Goal: Navigation & Orientation: Find specific page/section

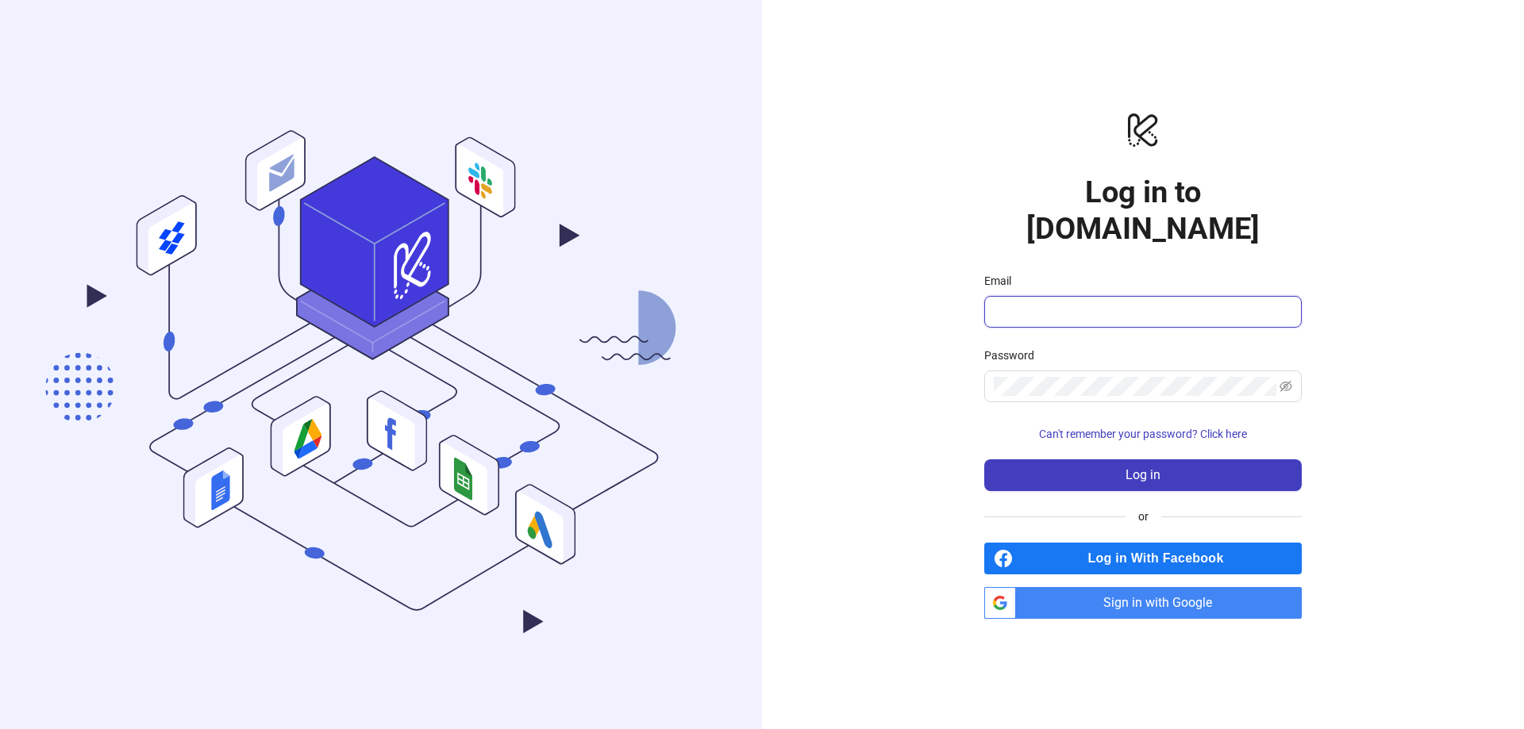
click at [1156, 302] on input "Email" at bounding box center [1141, 311] width 295 height 19
type input "**********"
click at [1221, 428] on span "Can't remember your password? Click here" at bounding box center [1143, 434] width 208 height 13
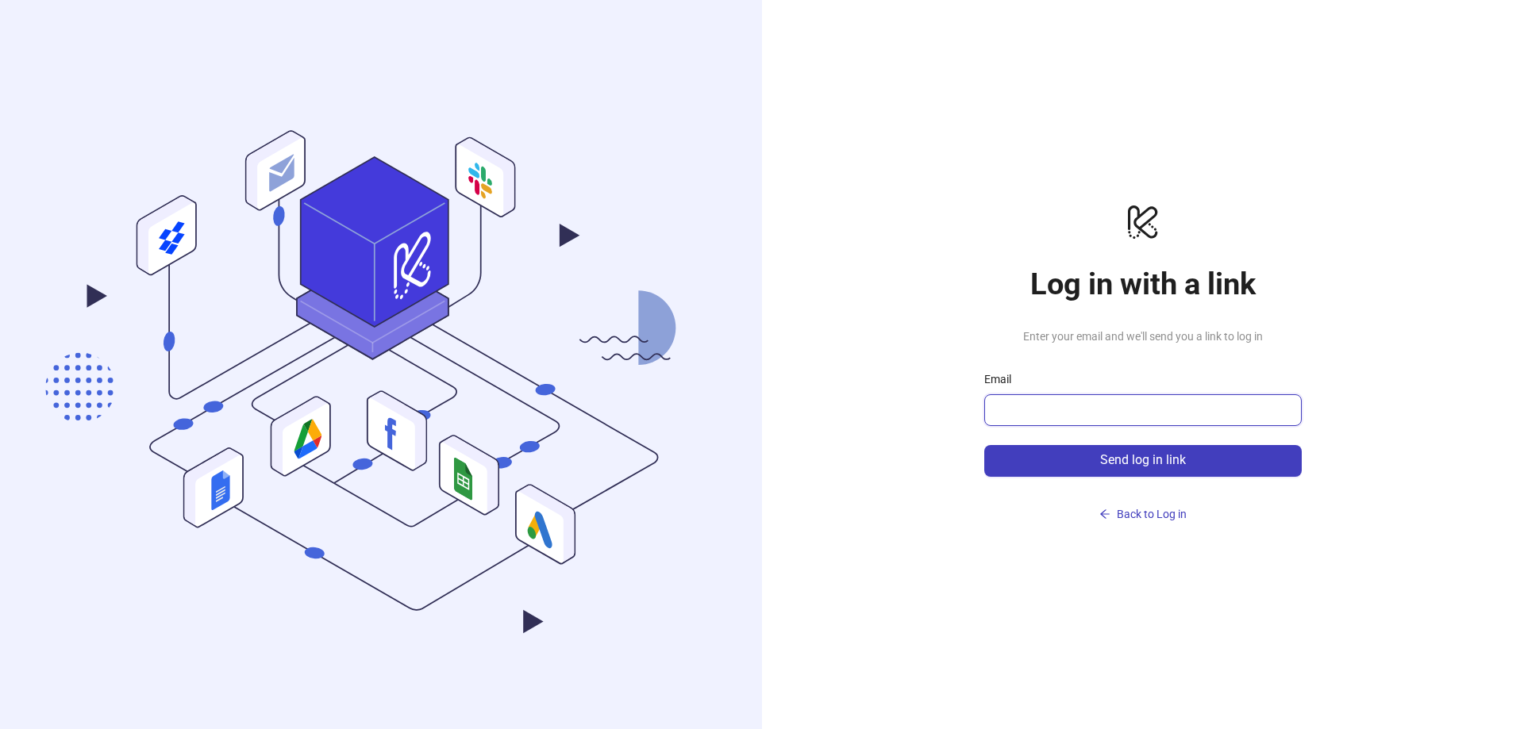
drag, startPoint x: 1204, startPoint y: 410, endPoint x: 1221, endPoint y: 412, distance: 16.7
click at [1221, 412] on input "Email" at bounding box center [1141, 410] width 295 height 19
type input "**********"
click at [1152, 470] on button "Send log in link" at bounding box center [1142, 461] width 317 height 32
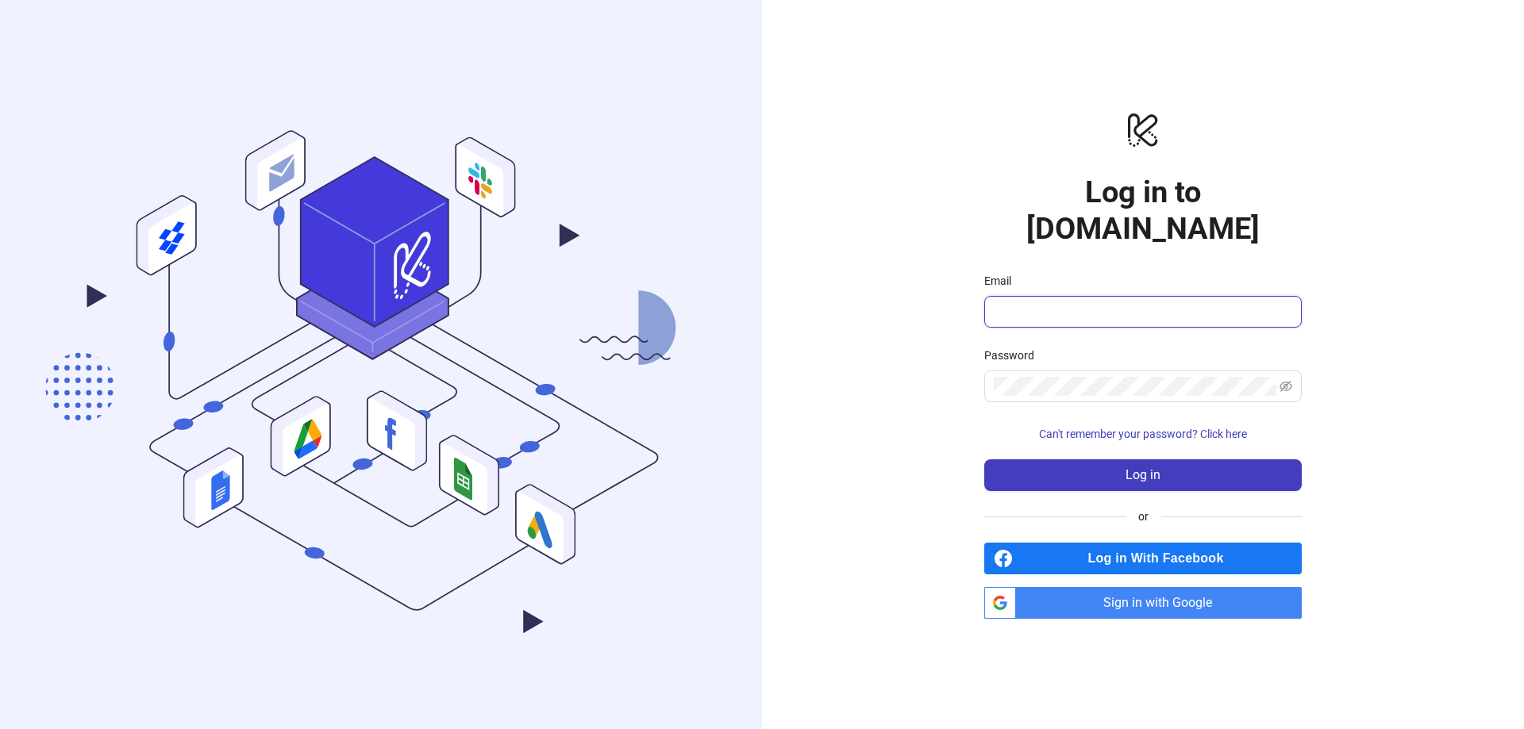
click at [1013, 302] on input "Email" at bounding box center [1141, 311] width 295 height 19
type input "**********"
click at [1103, 347] on div "Password" at bounding box center [1142, 359] width 317 height 24
click at [1099, 371] on span at bounding box center [1142, 387] width 317 height 32
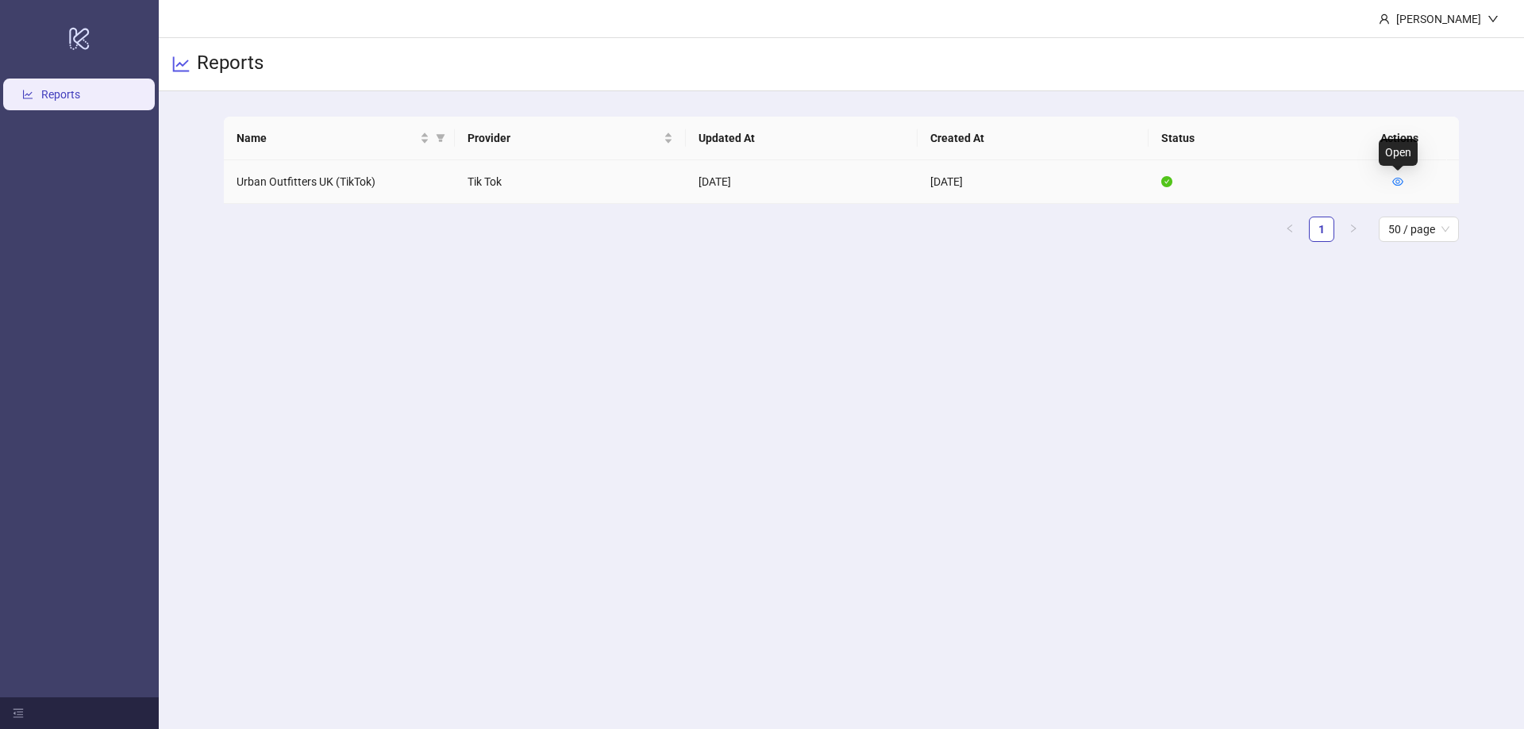
drag, startPoint x: 1395, startPoint y: 182, endPoint x: 1391, endPoint y: 148, distance: 33.7
click at [1391, 148] on div "Open" at bounding box center [1398, 152] width 39 height 27
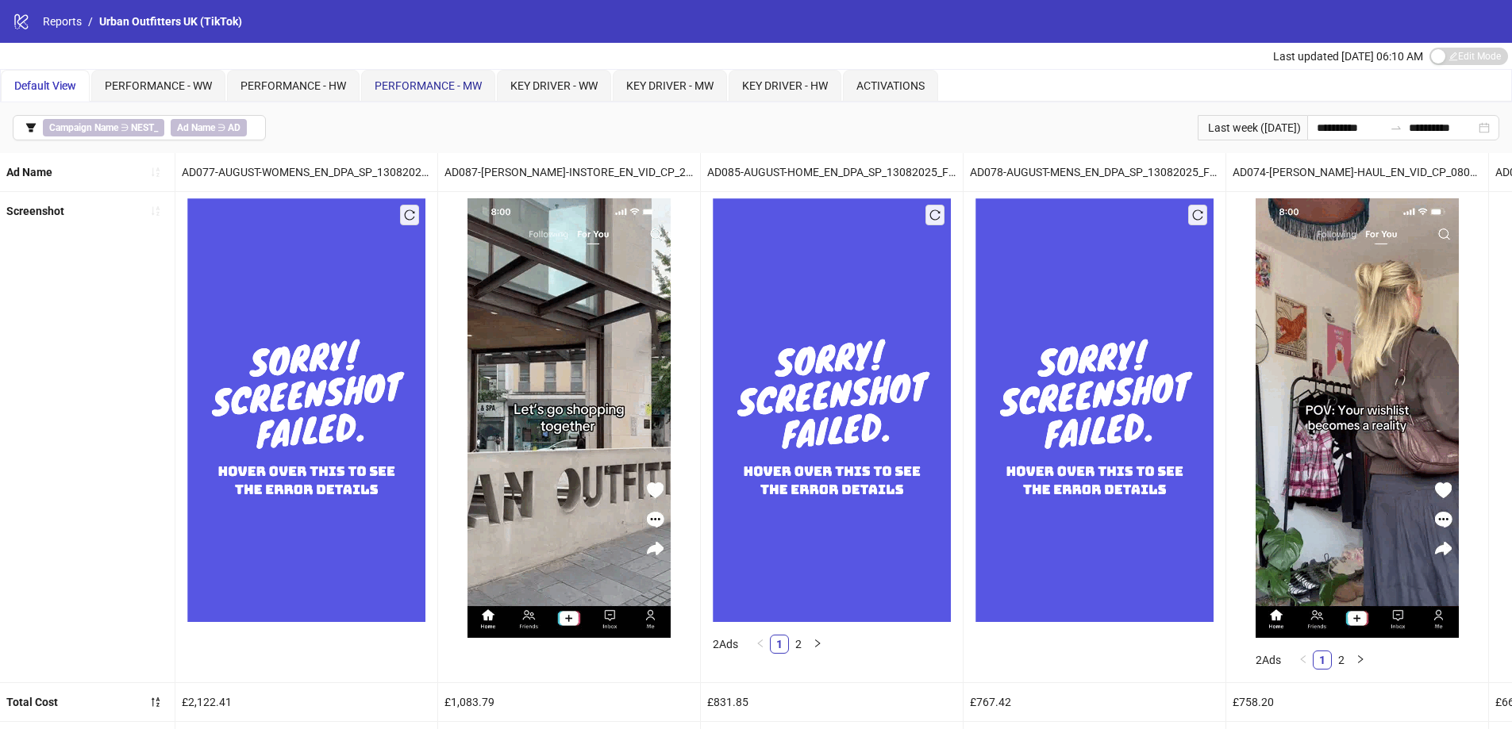
click at [430, 81] on span "PERFORMANCE - MW" at bounding box center [428, 85] width 107 height 13
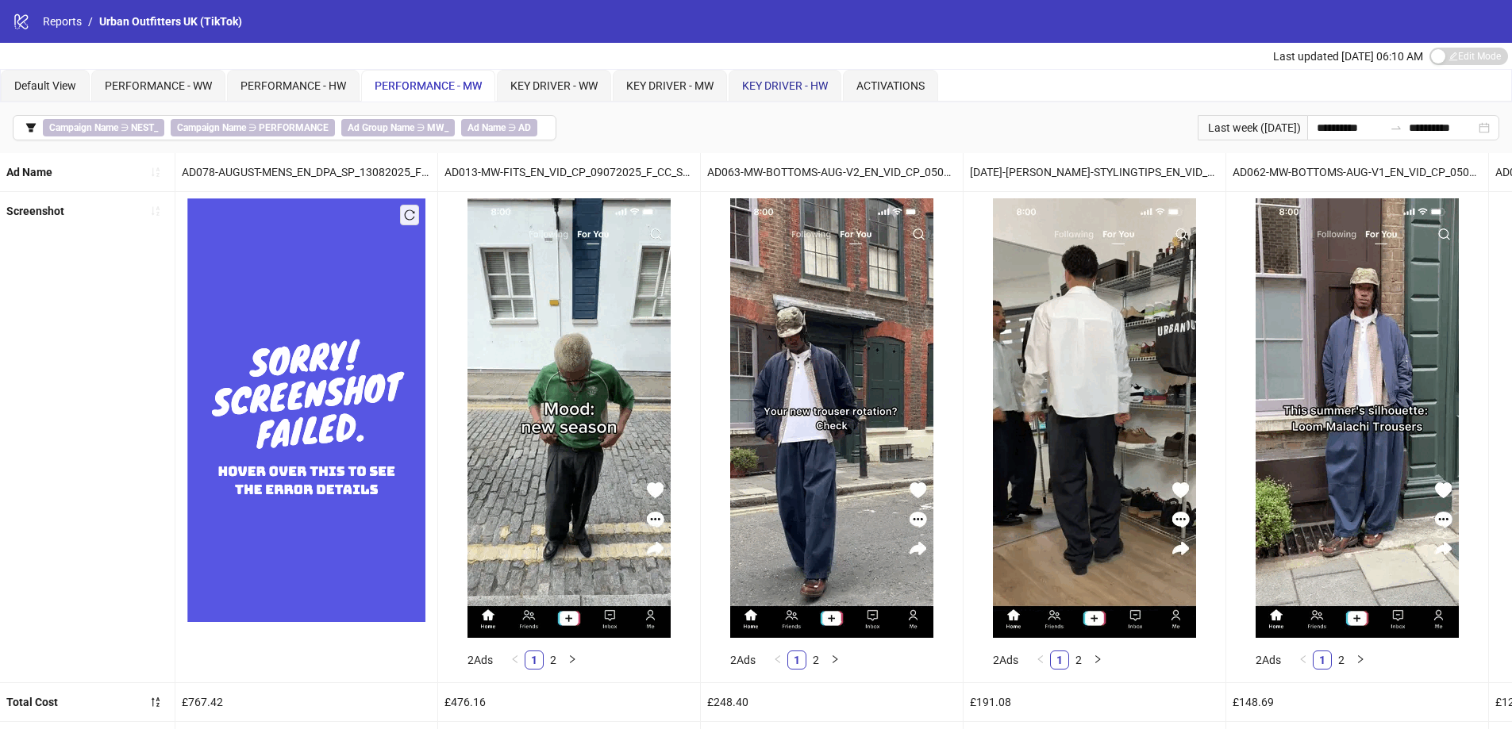
drag, startPoint x: 789, startPoint y: 86, endPoint x: 770, endPoint y: 76, distance: 21.3
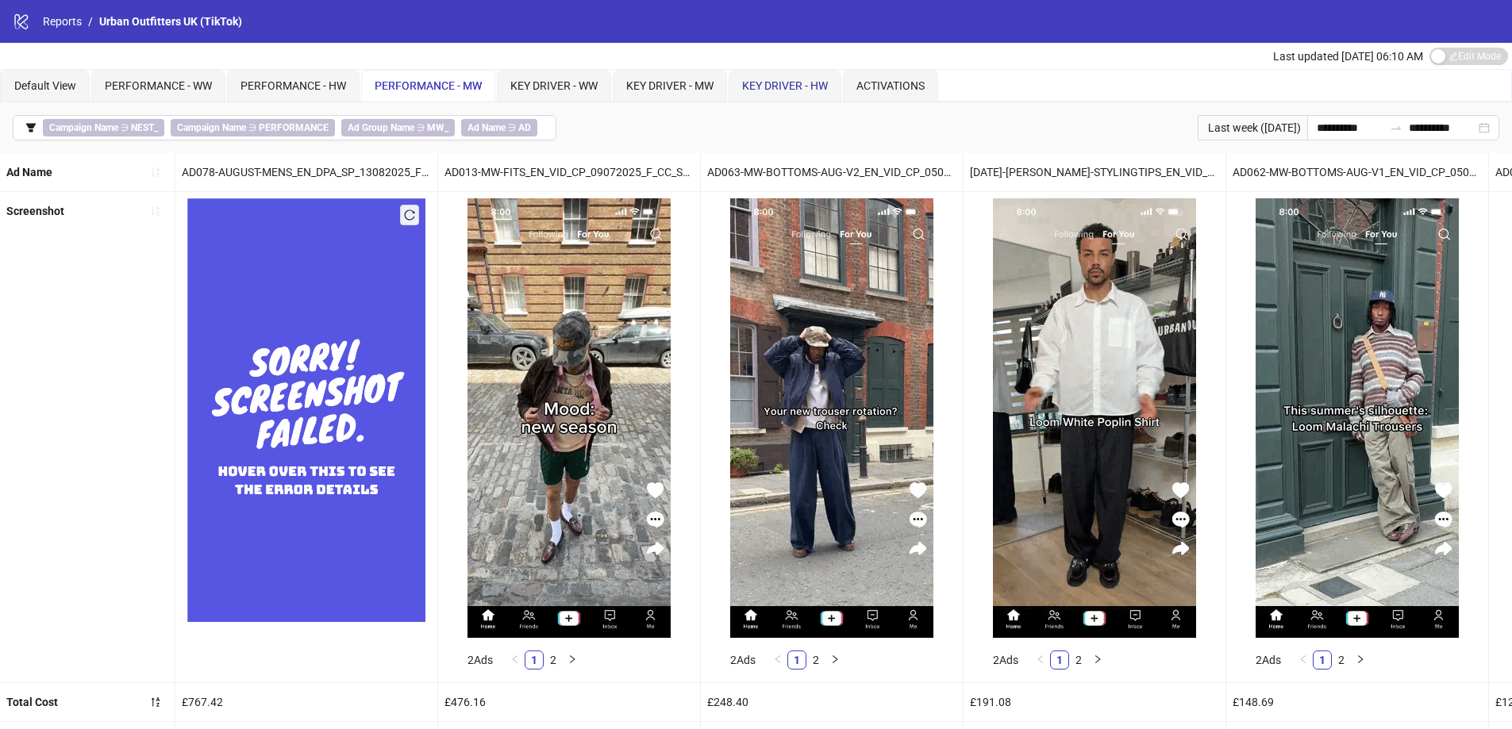
click at [770, 77] on div "KEY DRIVER - HW" at bounding box center [785, 85] width 86 height 17
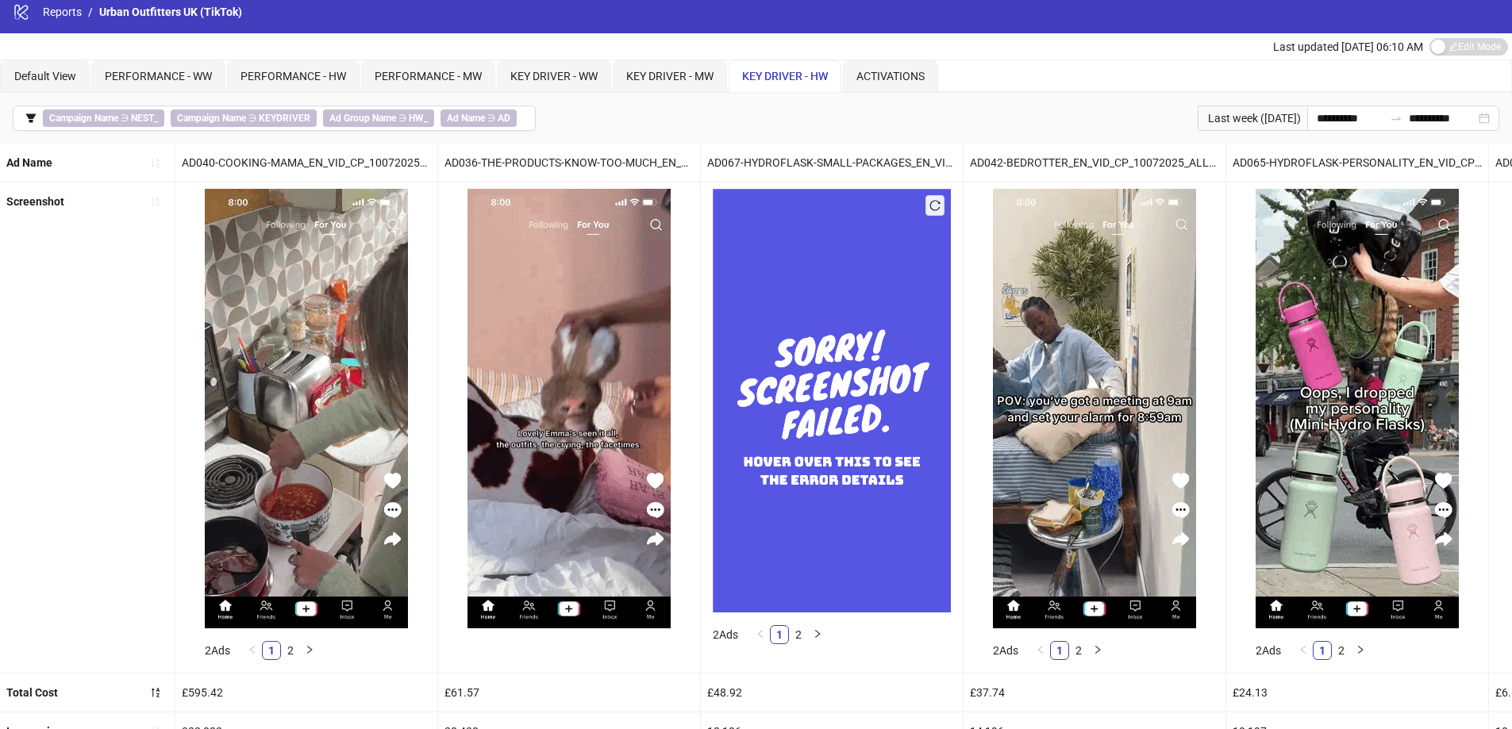
scroll to position [10, 0]
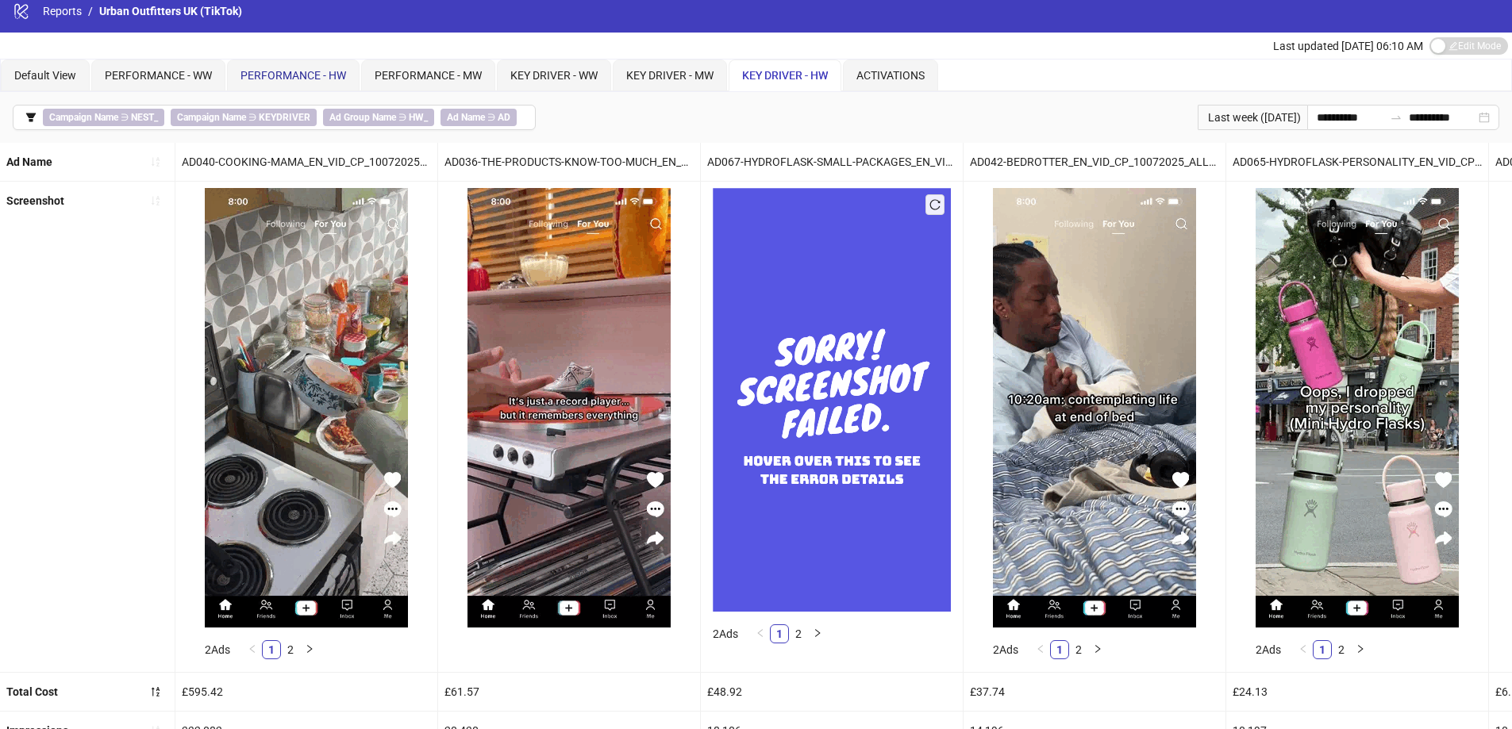
click at [283, 72] on span "PERFORMANCE - HW" at bounding box center [293, 75] width 106 height 13
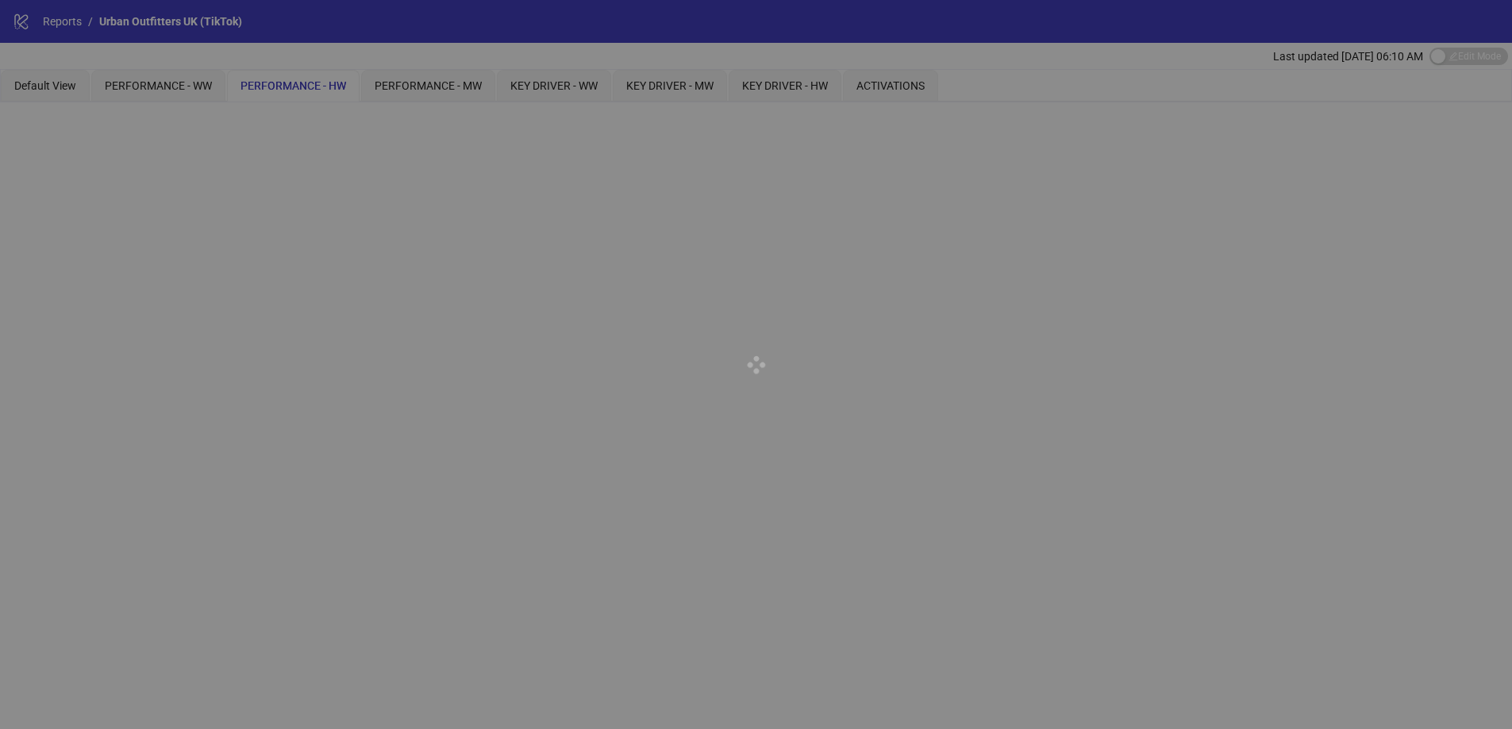
scroll to position [0, 0]
